Goal: Find specific page/section: Find specific page/section

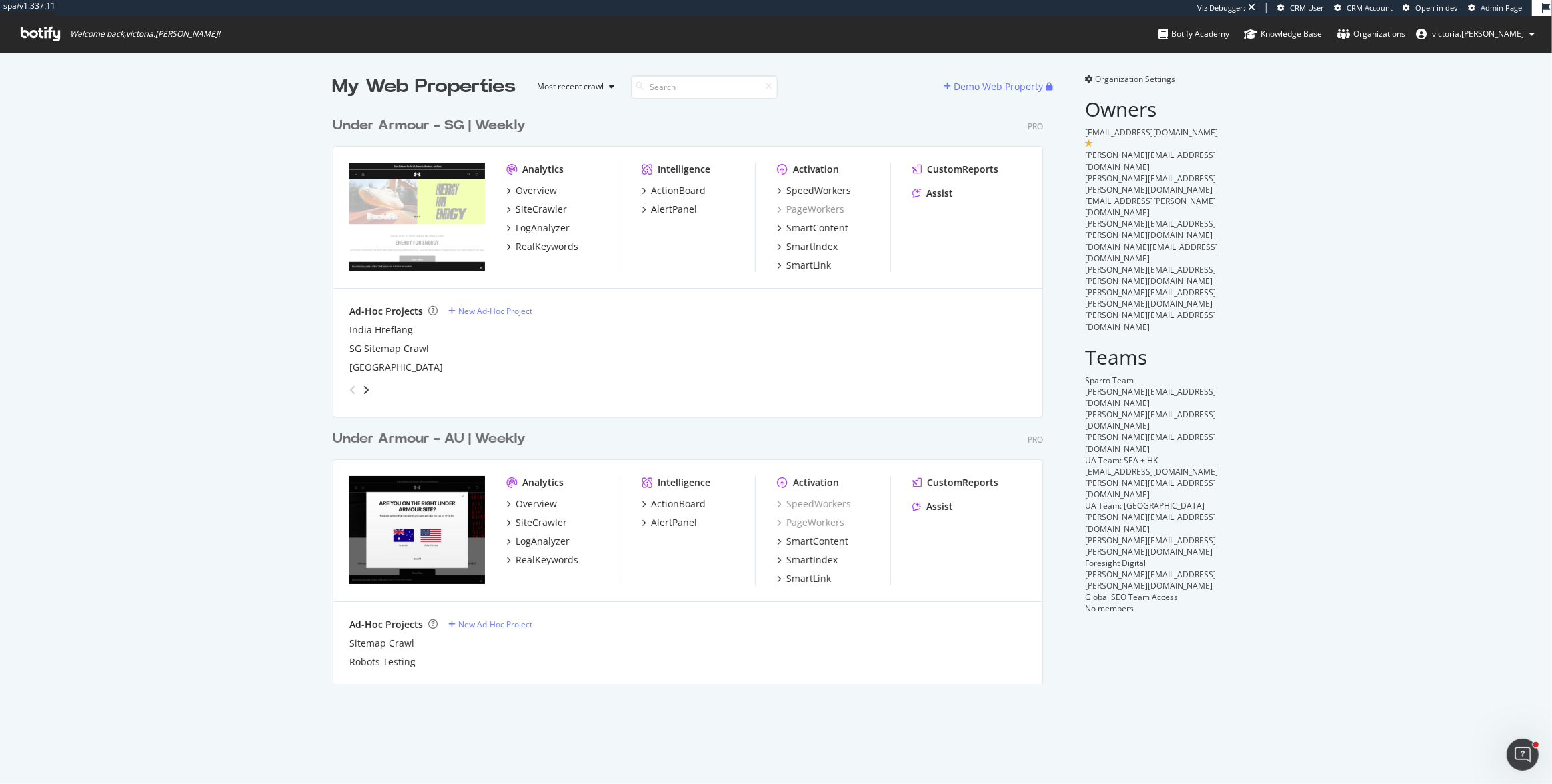
click at [1118, 78] on span "Organization Settings" at bounding box center [1136, 78] width 80 height 11
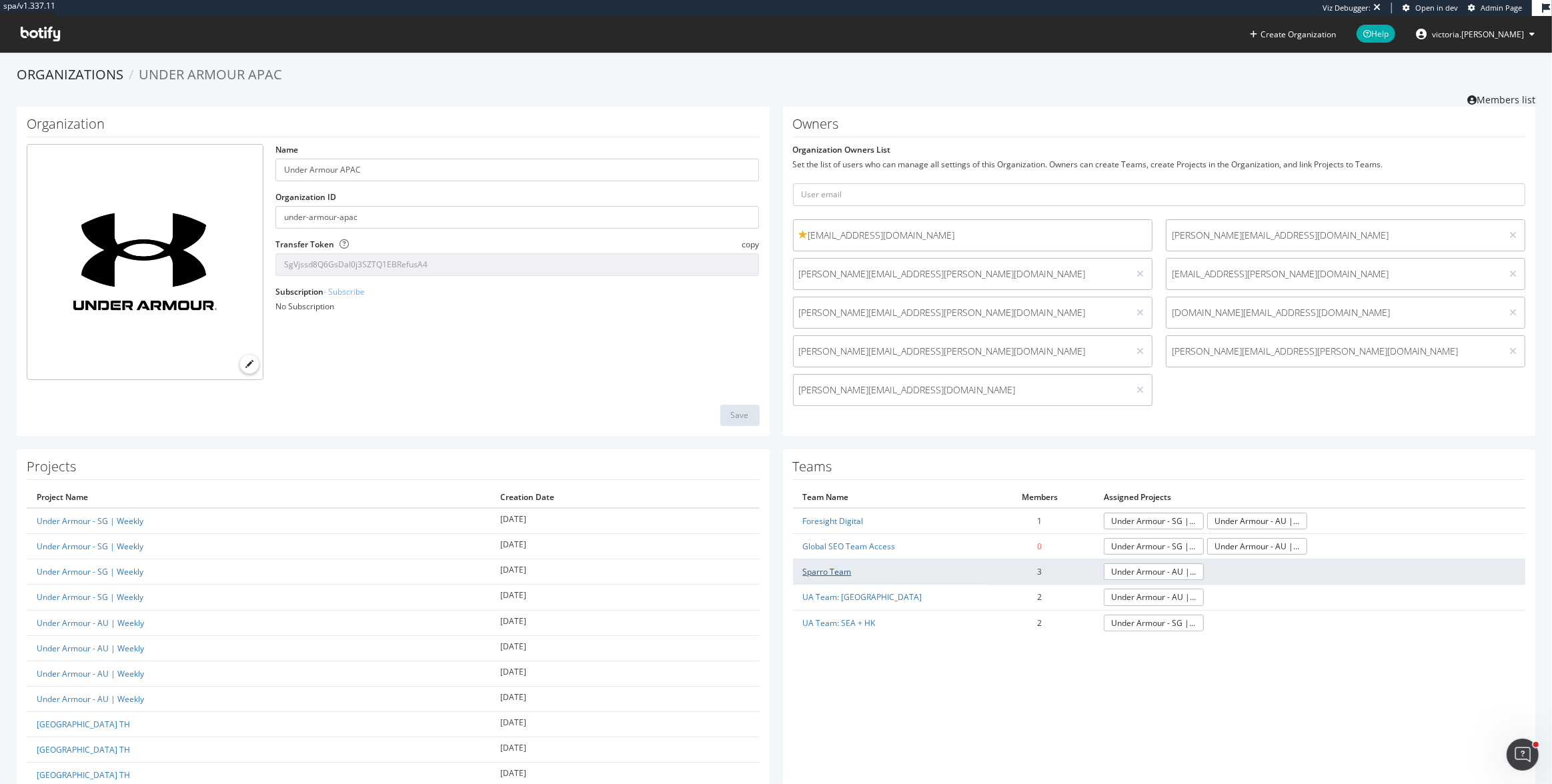
click at [841, 573] on link "Sparro Team" at bounding box center [828, 571] width 49 height 11
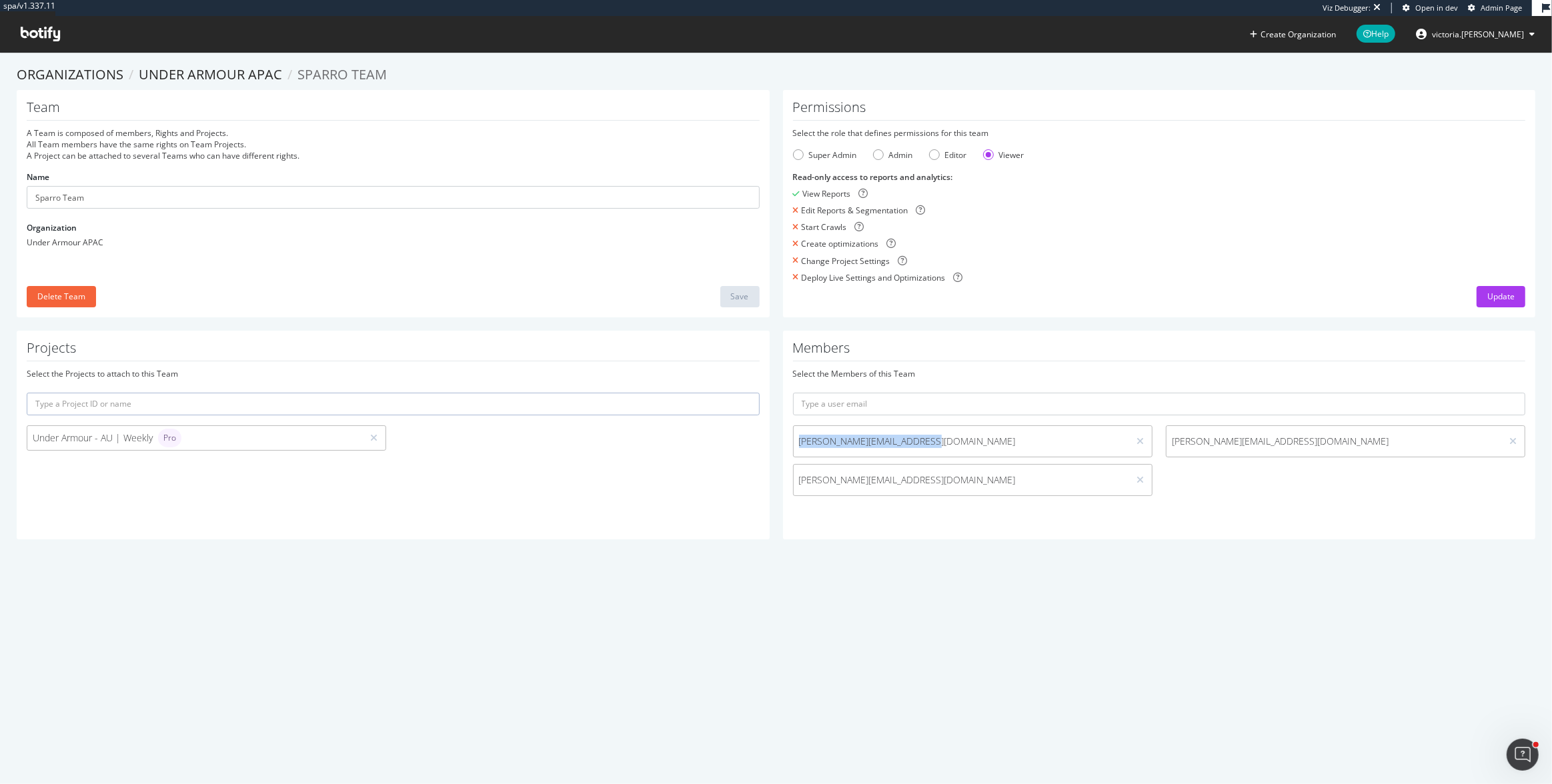
drag, startPoint x: 918, startPoint y: 445, endPoint x: 790, endPoint y: 446, distance: 128.0
click at [793, 446] on span "[PERSON_NAME][EMAIL_ADDRESS][DOMAIN_NAME]" at bounding box center [961, 442] width 335 height 14
drag, startPoint x: 829, startPoint y: 531, endPoint x: 851, endPoint y: 507, distance: 32.6
click at [829, 531] on div "Members Select the Members of this Team [PERSON_NAME][EMAIL_ADDRESS][DOMAIN_NAM…" at bounding box center [1159, 435] width 753 height 208
drag, startPoint x: 917, startPoint y: 480, endPoint x: 793, endPoint y: 482, distance: 124.0
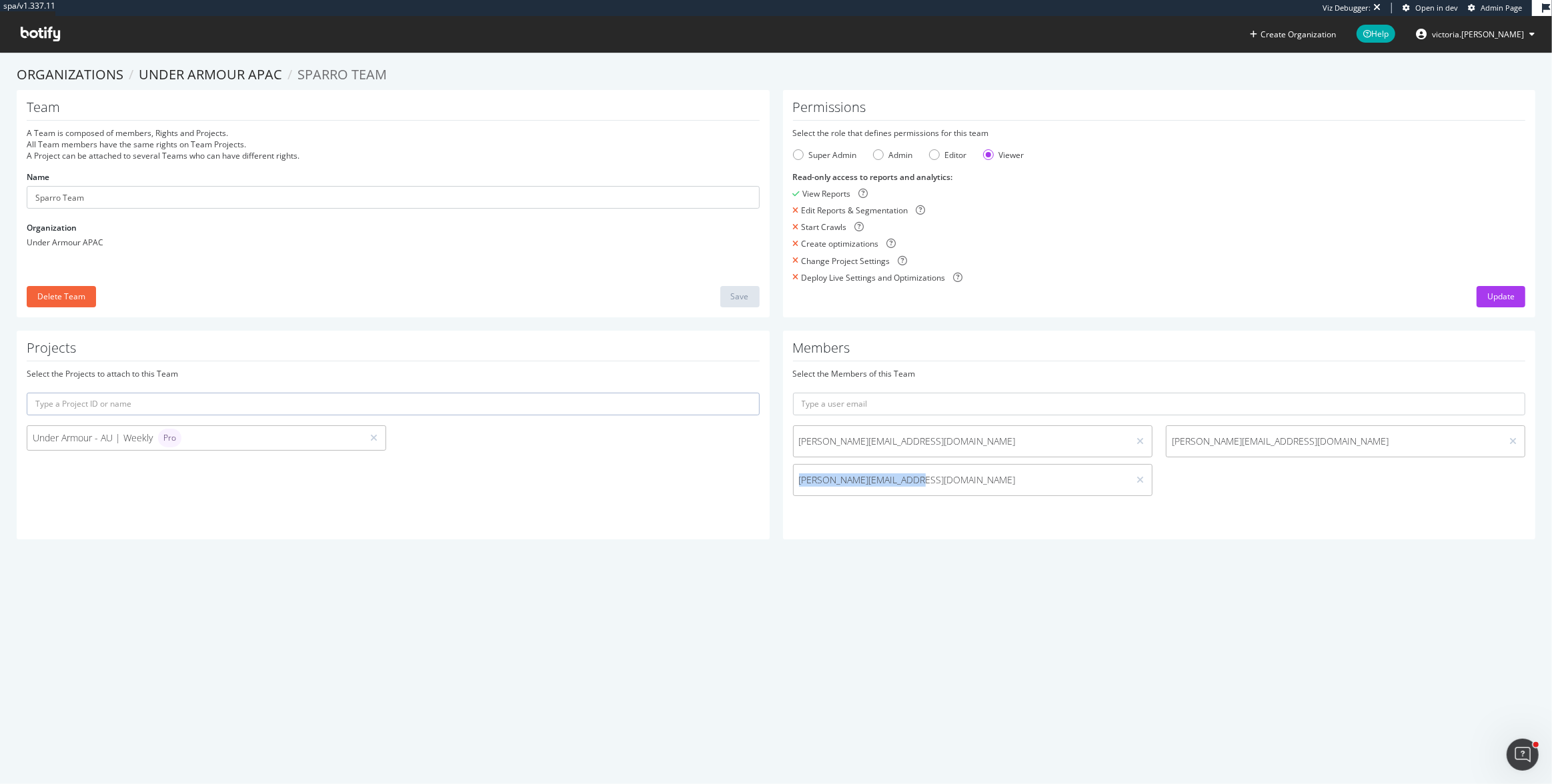
click at [793, 482] on span "[PERSON_NAME][EMAIL_ADDRESS][DOMAIN_NAME]" at bounding box center [961, 481] width 335 height 14
copy span "[PERSON_NAME][EMAIL_ADDRESS][DOMAIN_NAME]"
click at [214, 70] on link "Under Armour APAC" at bounding box center [210, 75] width 144 height 18
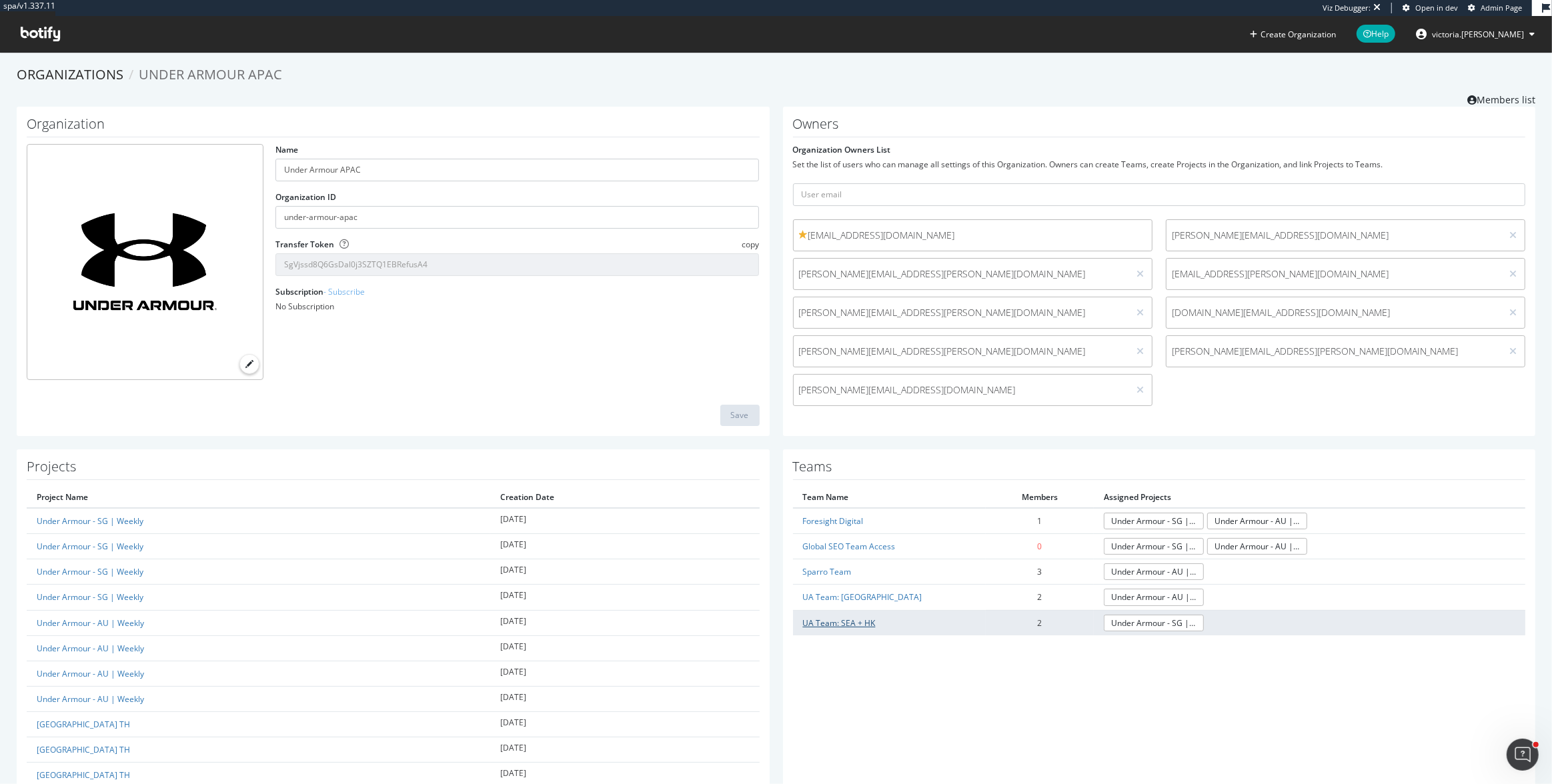
click at [848, 623] on link "UA Team: SEA + HK" at bounding box center [840, 623] width 73 height 11
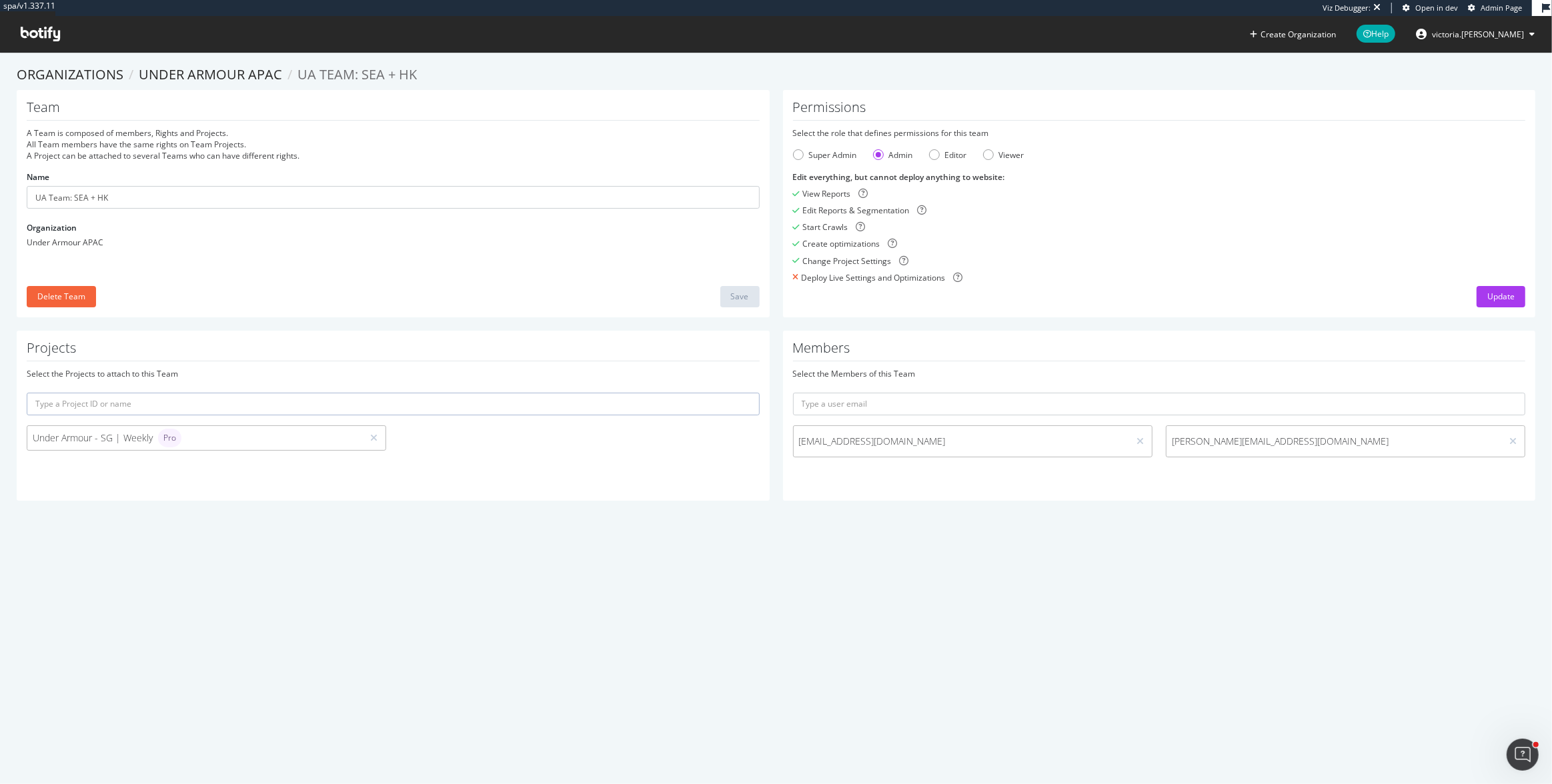
click at [1499, 8] on span "Admin Page" at bounding box center [1501, 8] width 41 height 10
